Goal: Task Accomplishment & Management: Manage account settings

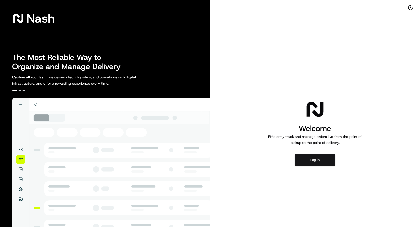
click at [318, 161] on button "Log in" at bounding box center [314, 160] width 41 height 12
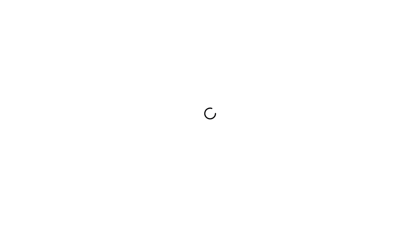
click at [213, 162] on div at bounding box center [210, 113] width 420 height 227
